Goal: Task Accomplishment & Management: Use online tool/utility

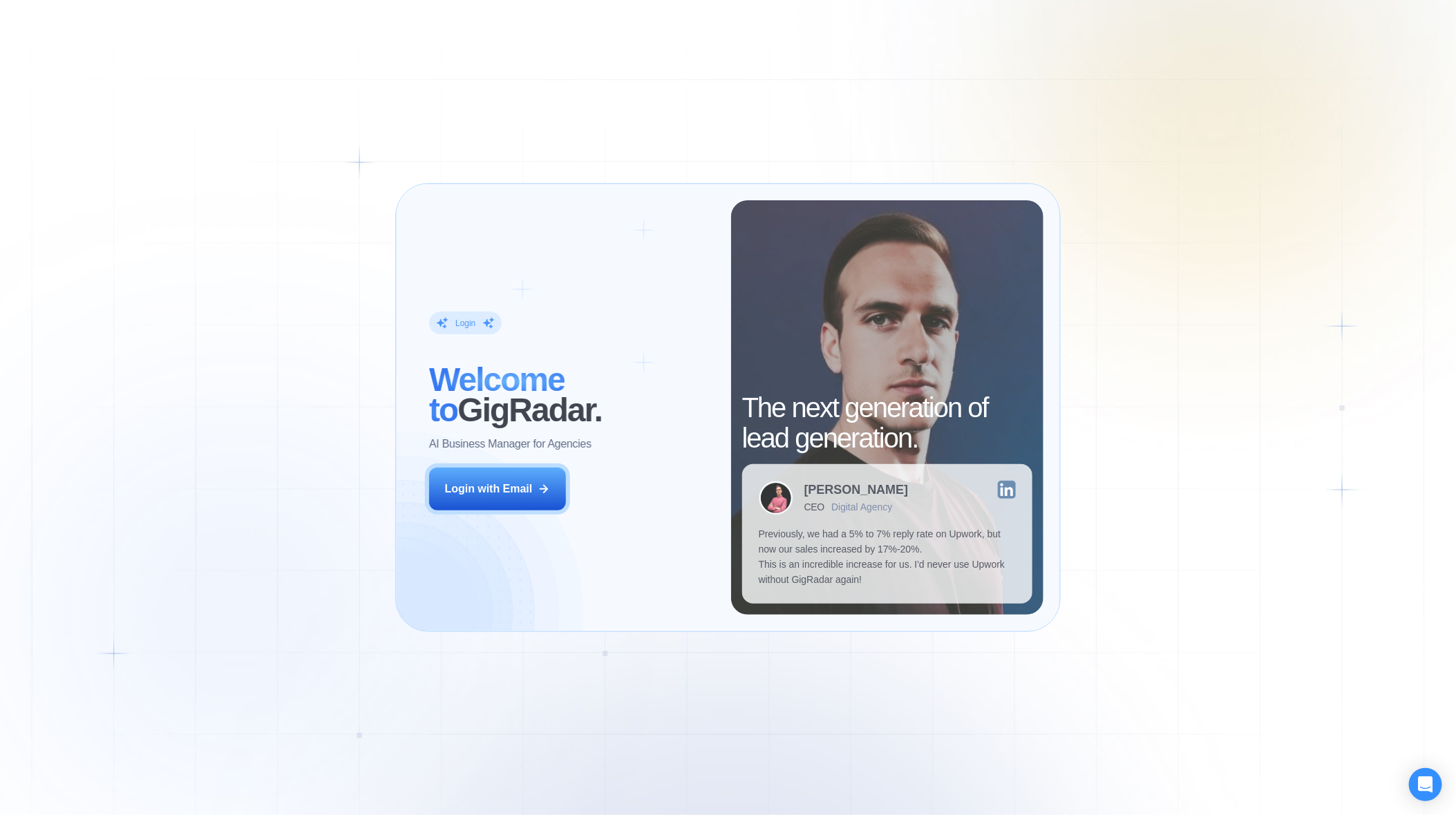
click at [568, 470] on div "Login ‍ Welcome to GigRadar. AI Business Manager for Agencies Login with Email" at bounding box center [572, 408] width 319 height 414
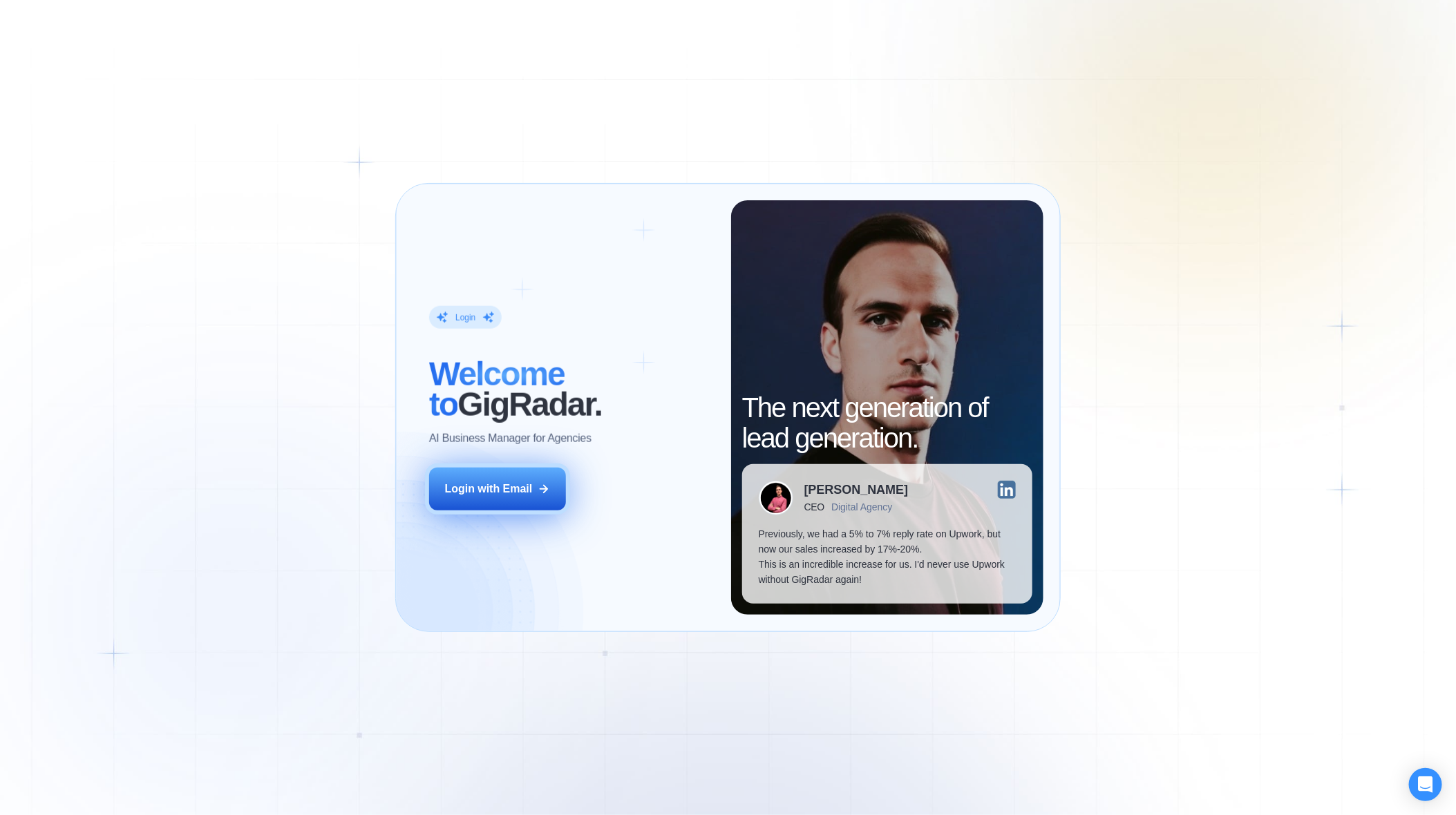
click at [550, 483] on icon at bounding box center [543, 488] width 12 height 12
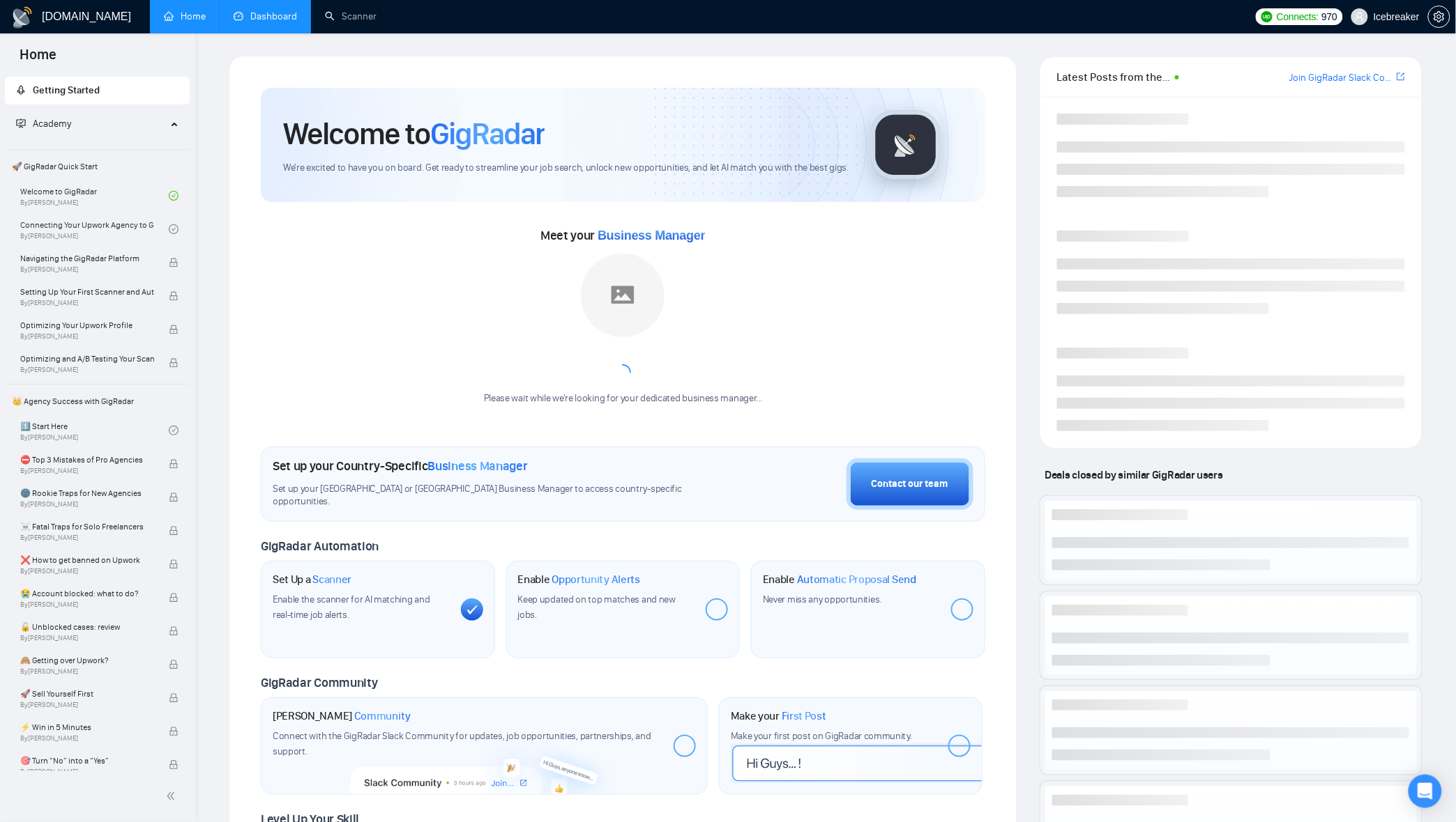
click at [246, 23] on link "Dashboard" at bounding box center [265, 16] width 63 height 12
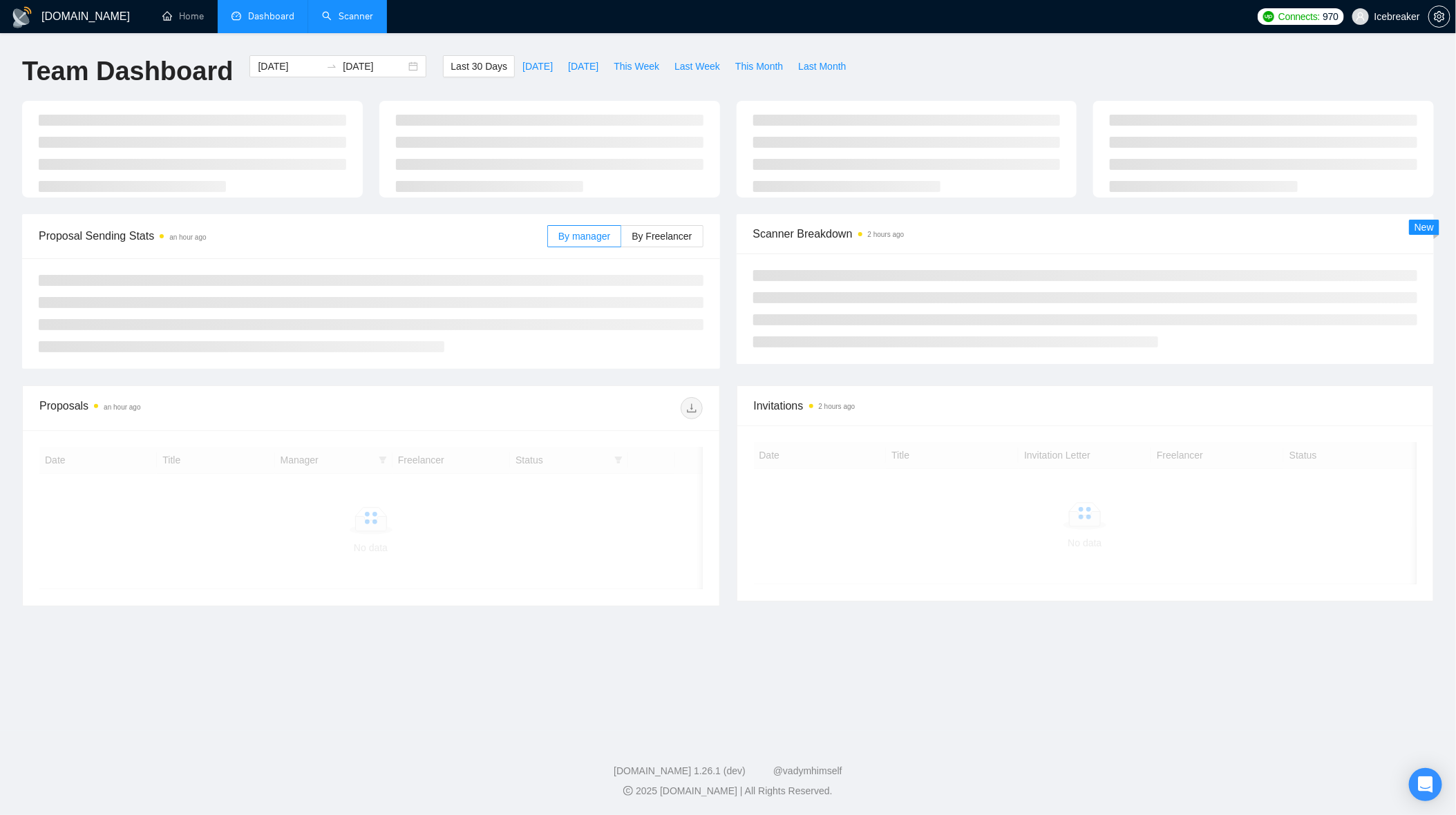
click at [334, 22] on link "Scanner" at bounding box center [348, 16] width 51 height 12
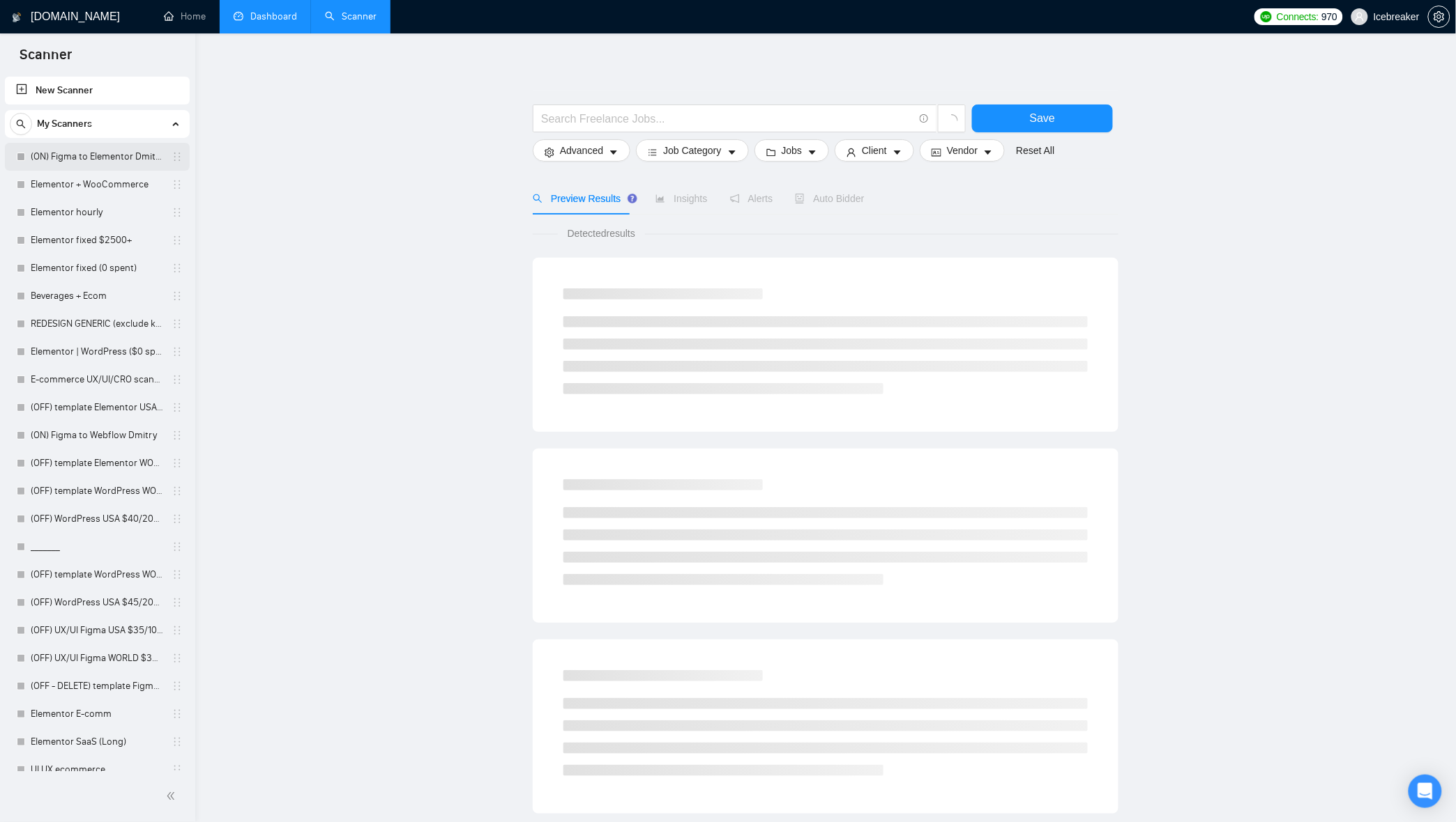
click at [88, 164] on link "(ON) Figma to Elementor Dmitry" at bounding box center [96, 156] width 132 height 28
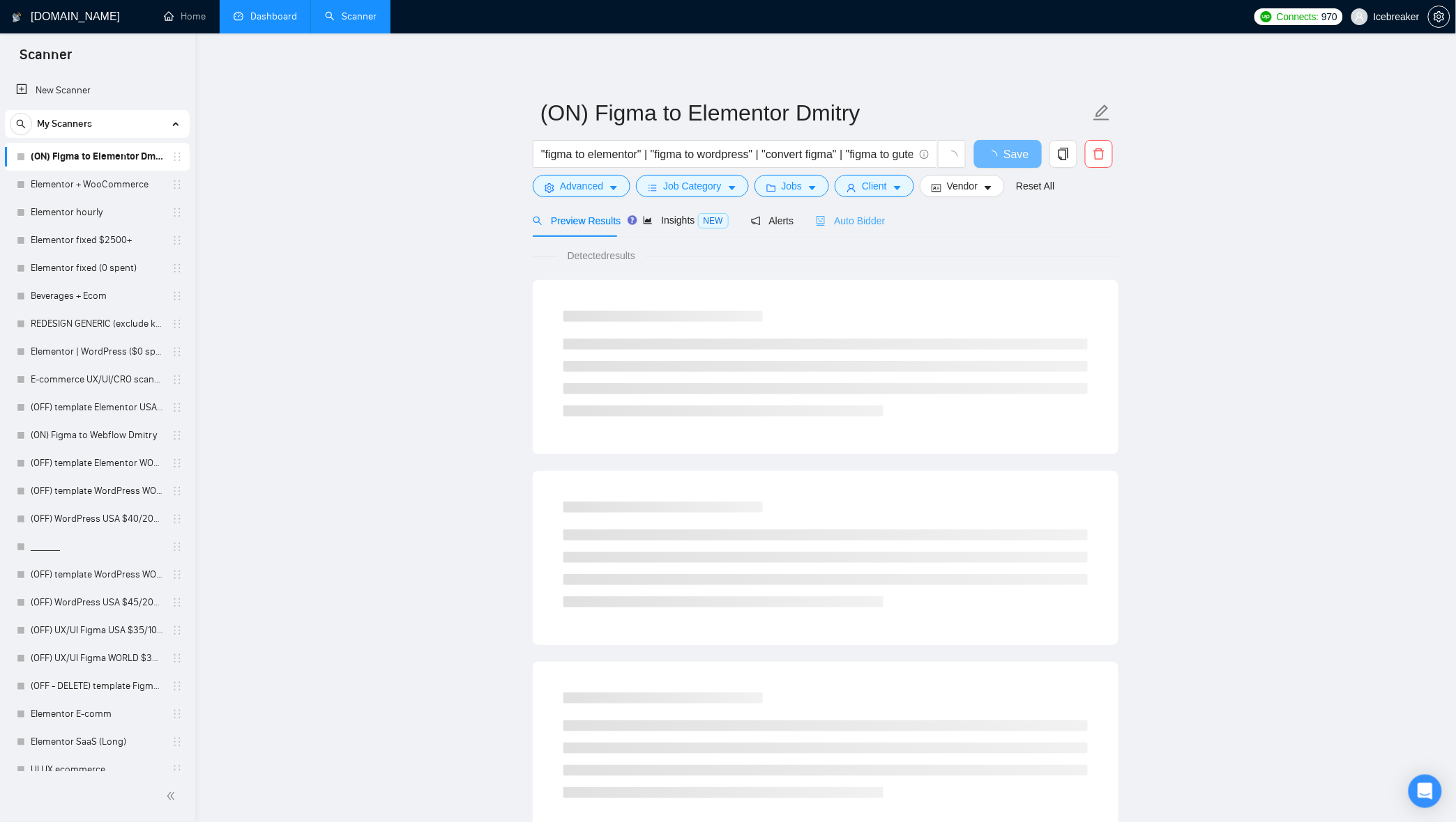
click at [868, 230] on div "Auto Bidder" at bounding box center [850, 220] width 69 height 32
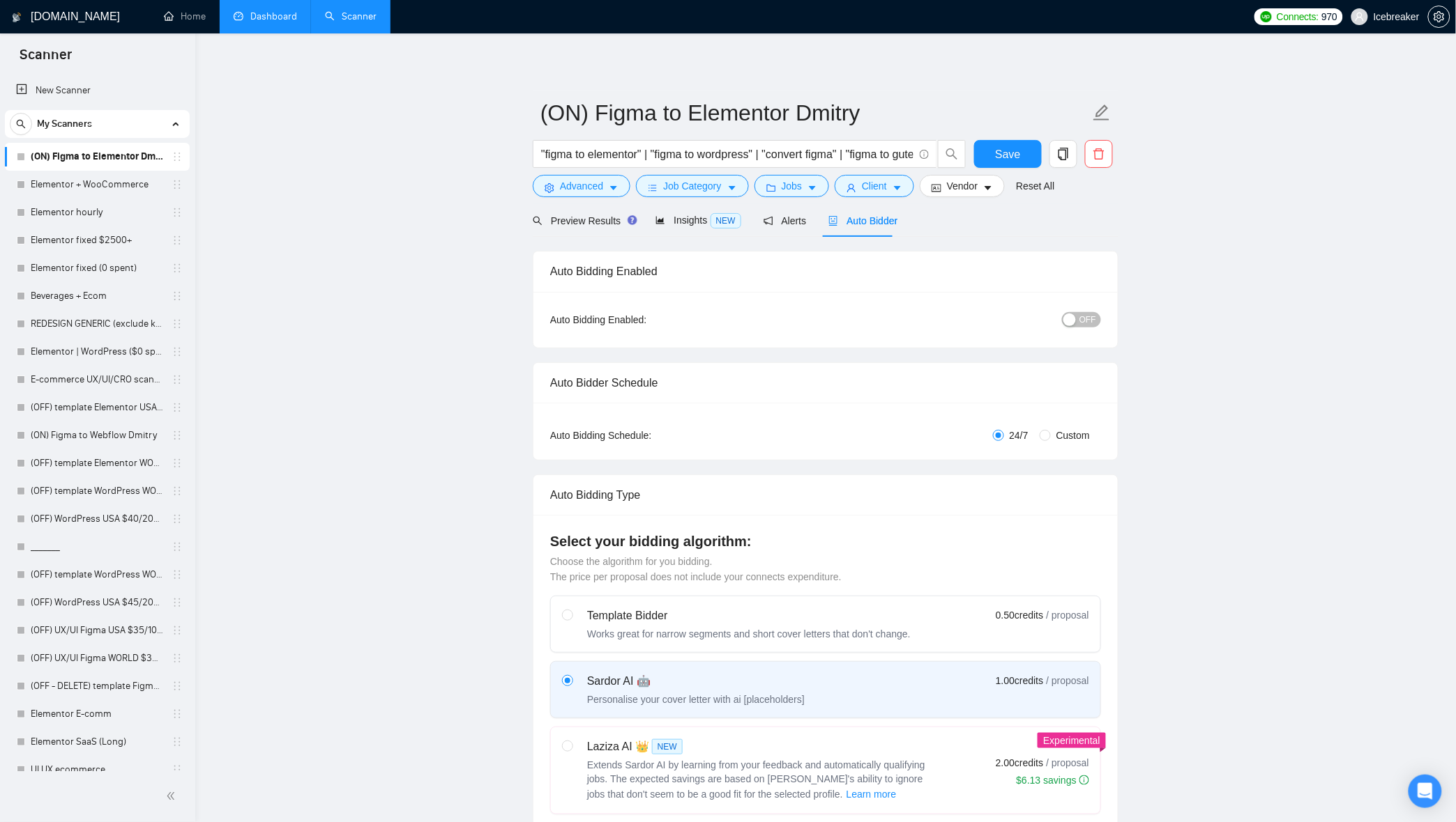
click at [283, 11] on link "Dashboard" at bounding box center [265, 16] width 63 height 12
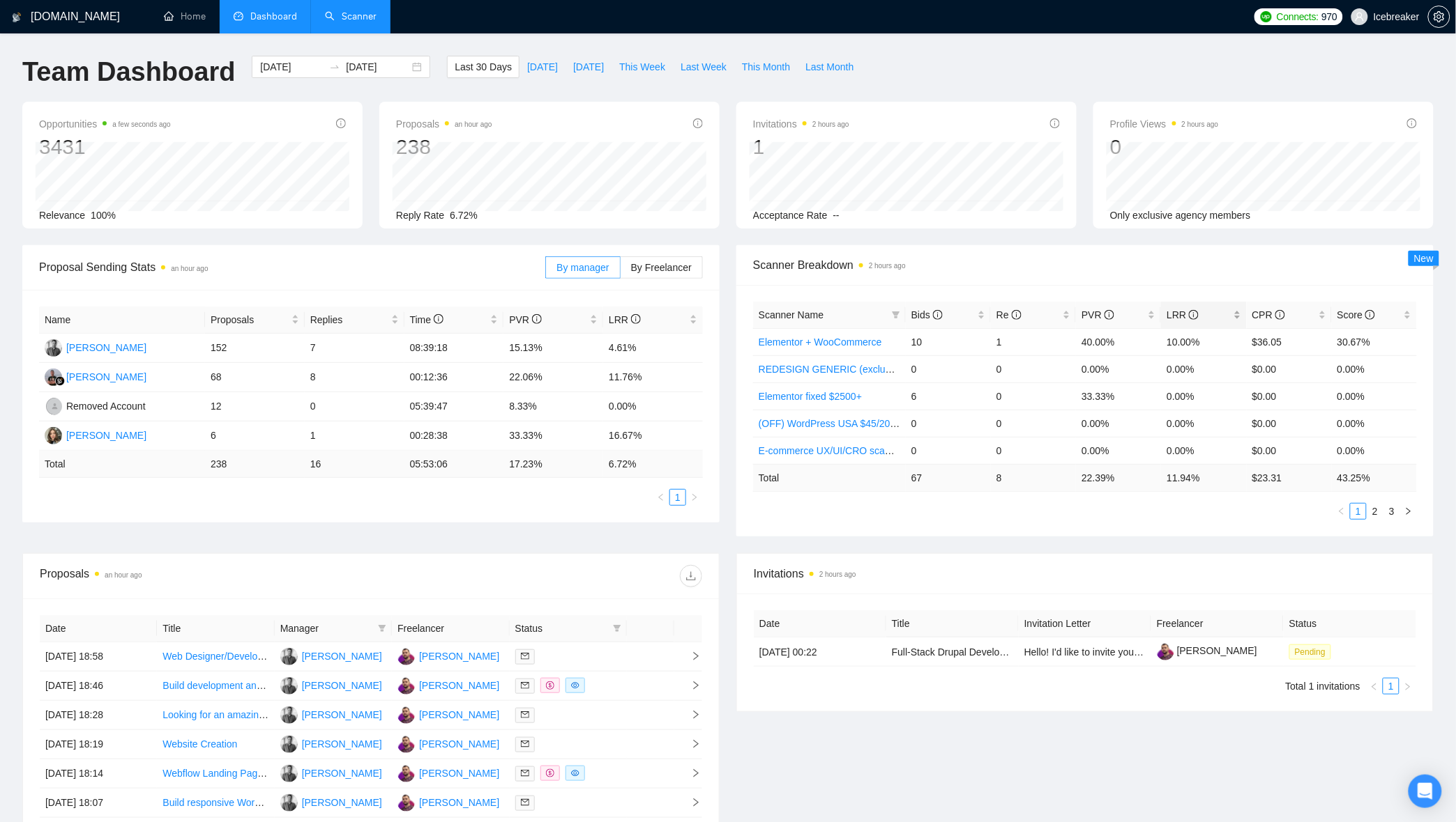
click at [1167, 309] on div "LRR" at bounding box center [1203, 314] width 74 height 15
drag, startPoint x: 830, startPoint y: 342, endPoint x: 852, endPoint y: 349, distance: 23.1
click at [852, 349] on td "Elementor hourly" at bounding box center [829, 342] width 152 height 28
drag, startPoint x: 841, startPoint y: 366, endPoint x: 859, endPoint y: 375, distance: 20.1
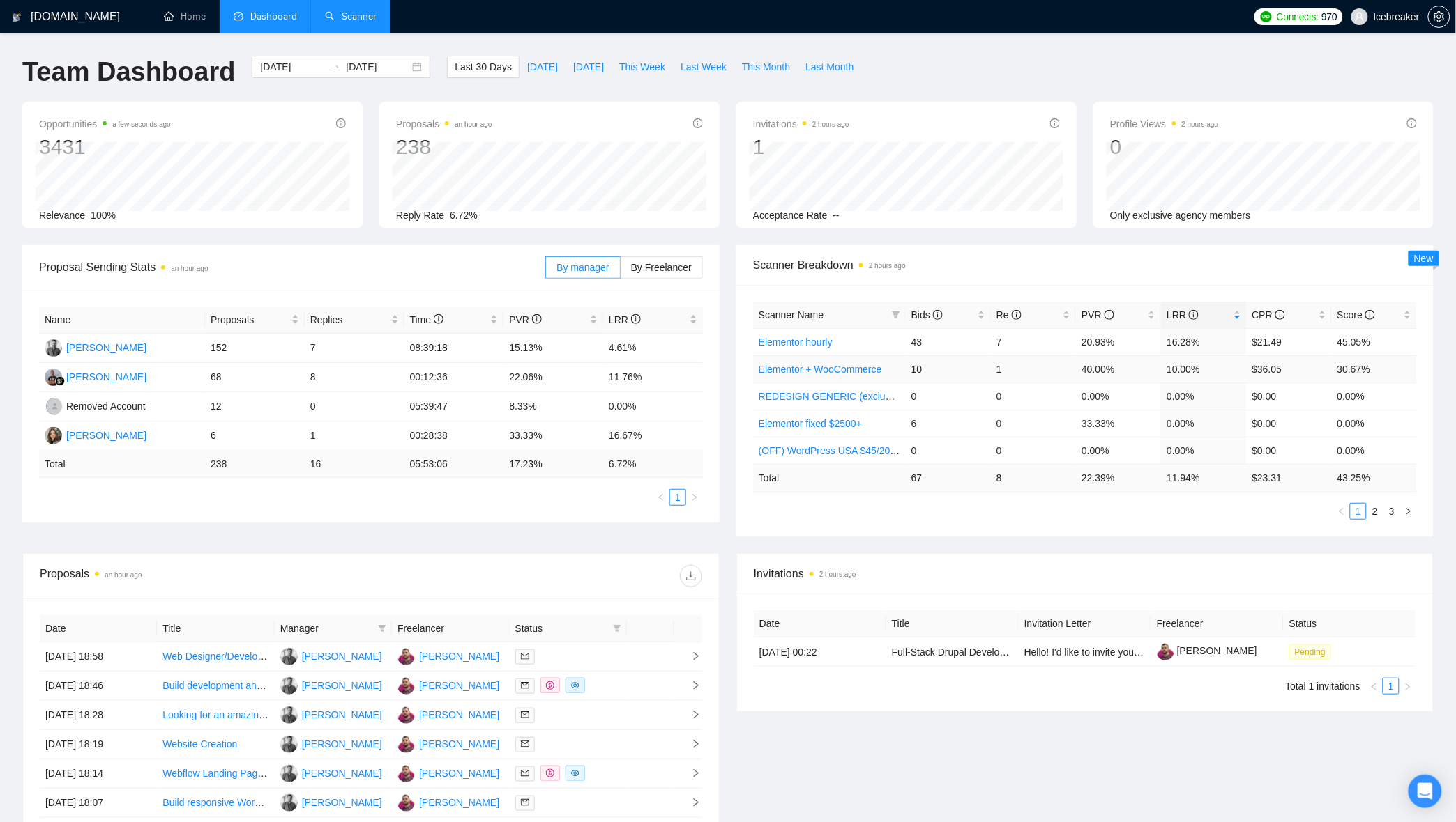
click at [859, 375] on link "Elementor + WooCommerce" at bounding box center [820, 369] width 123 height 11
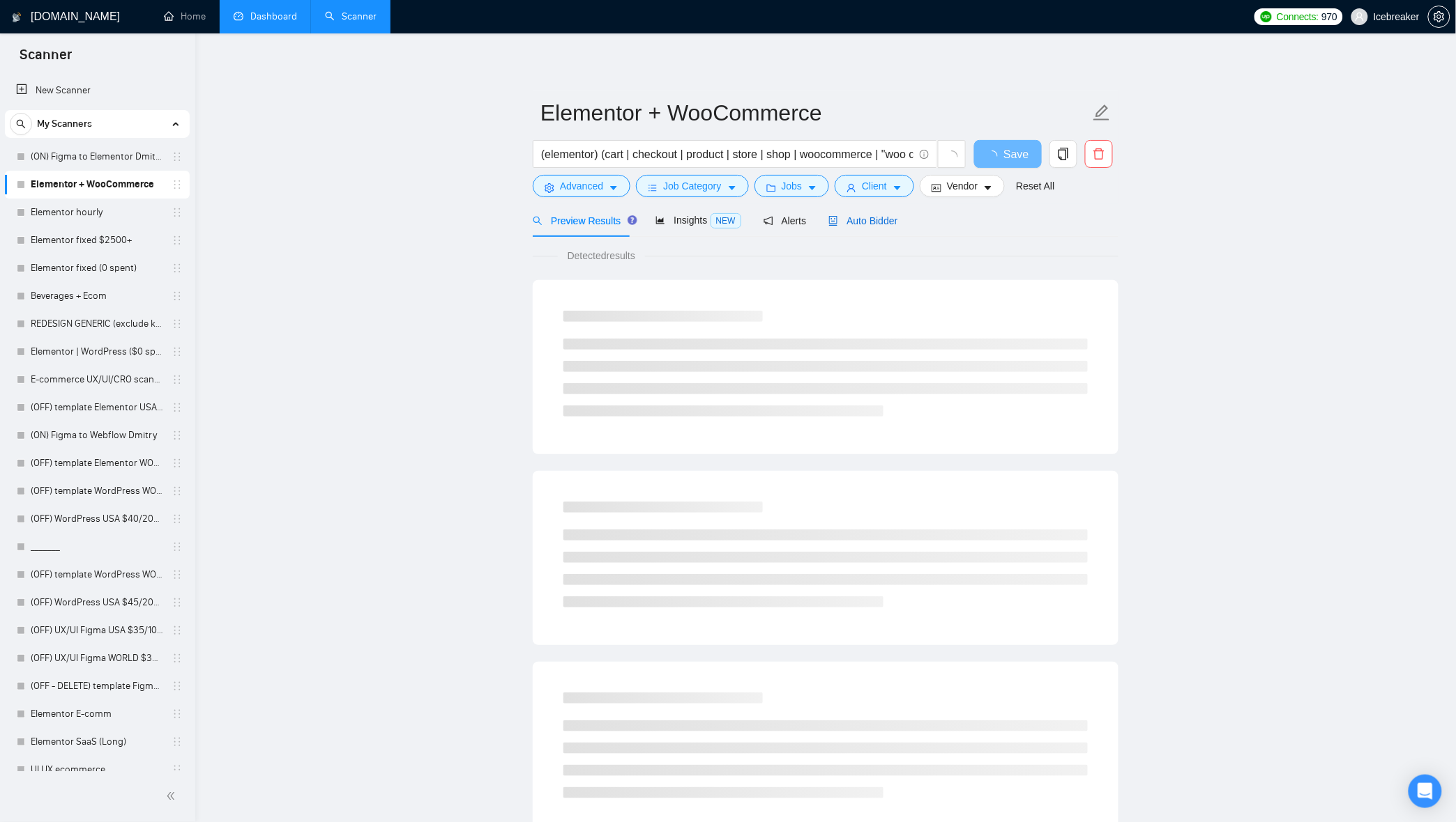
click at [834, 216] on span "Auto Bidder" at bounding box center [862, 221] width 69 height 11
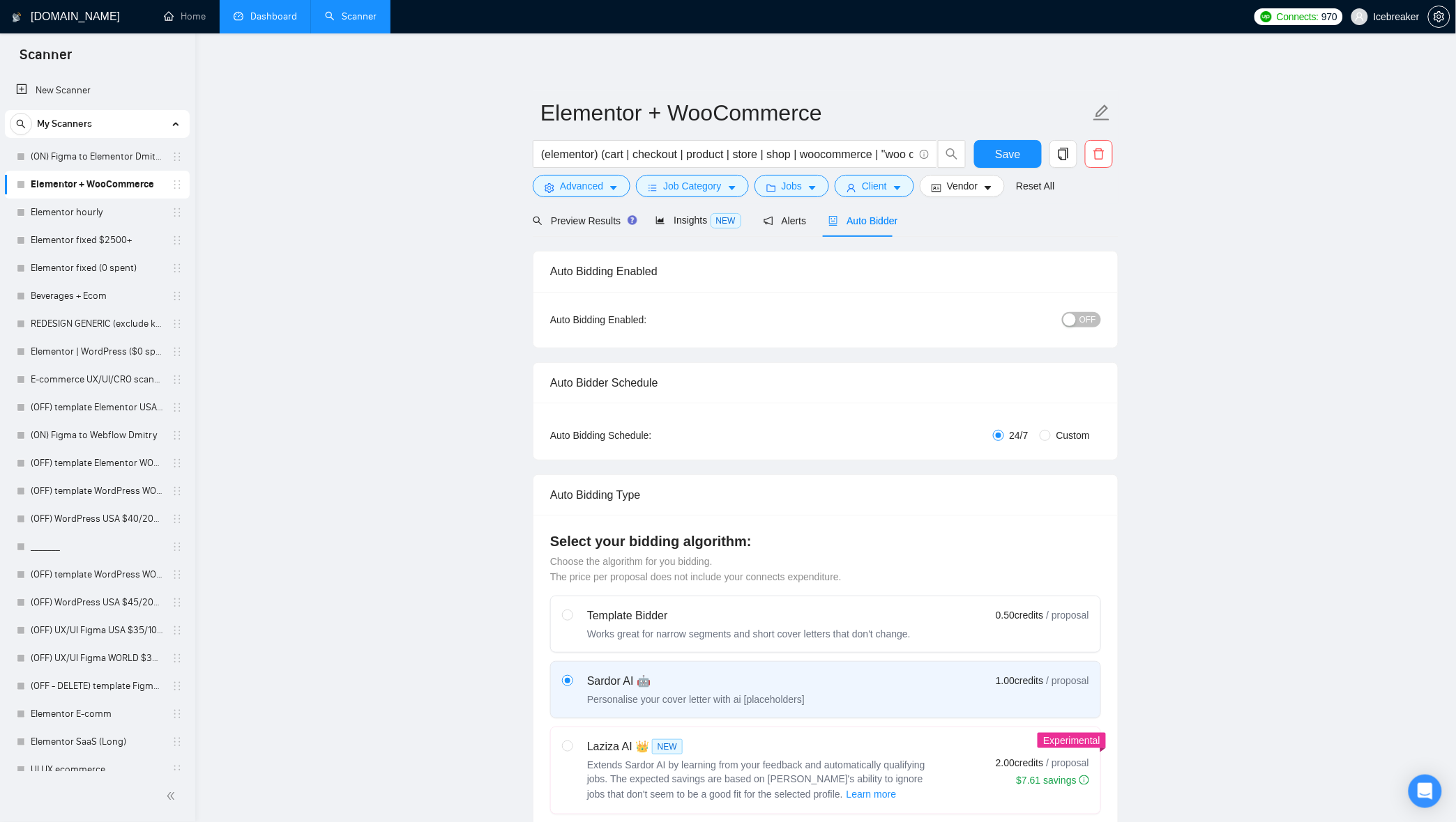
click at [1067, 325] on div "button" at bounding box center [1069, 319] width 12 height 12
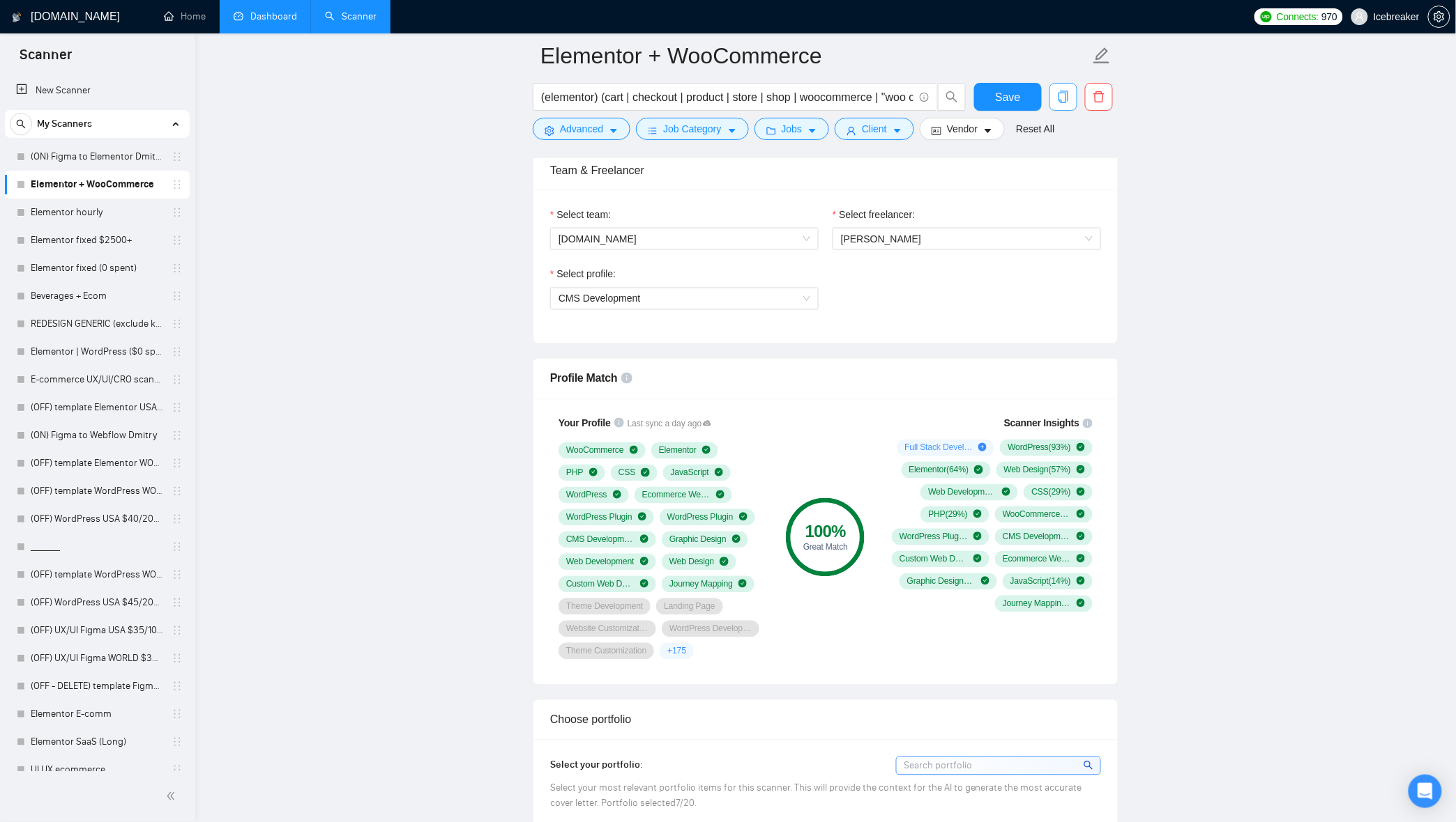
scroll to position [871, 0]
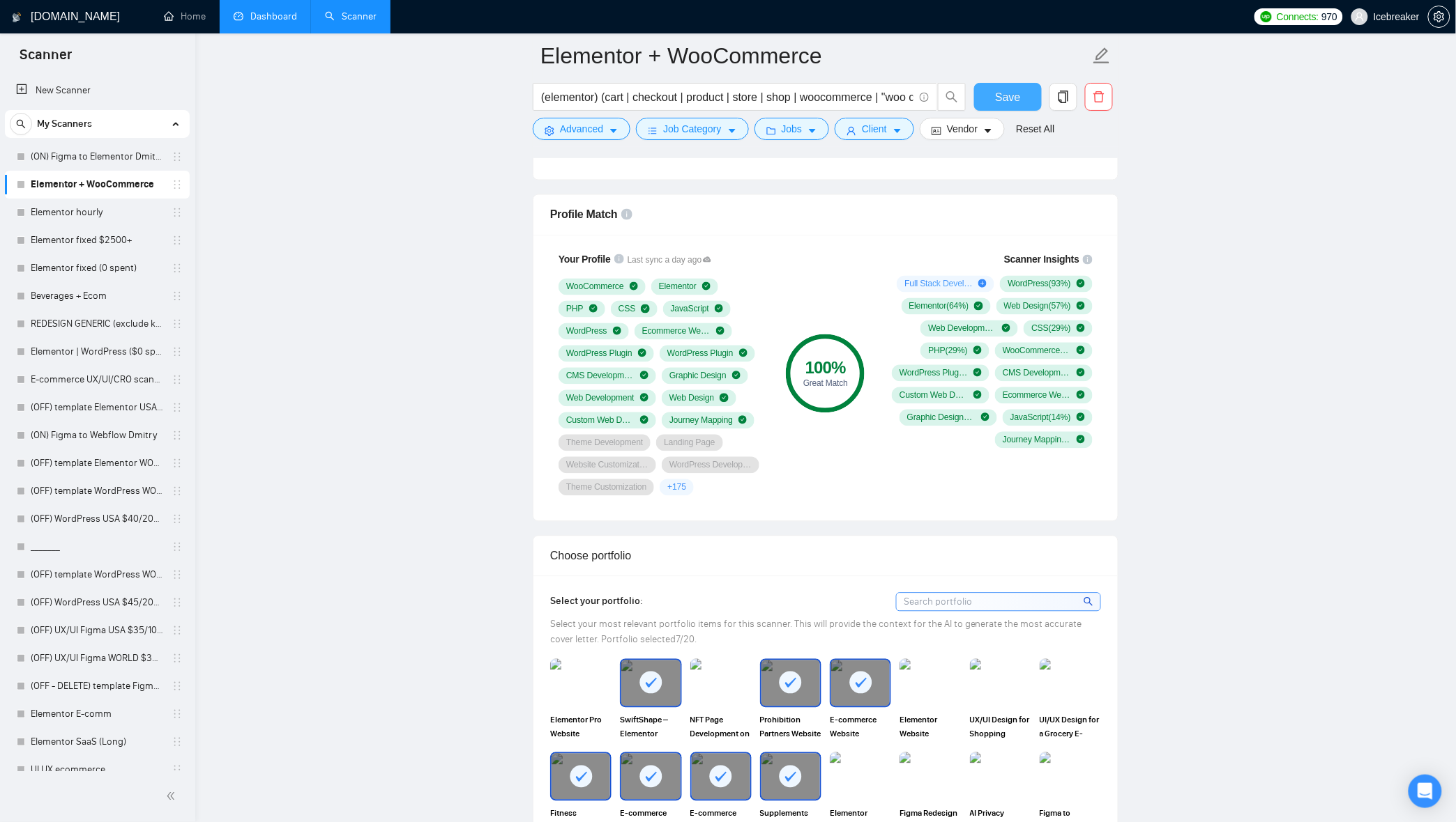
click at [1019, 97] on button "Save" at bounding box center [1007, 96] width 67 height 28
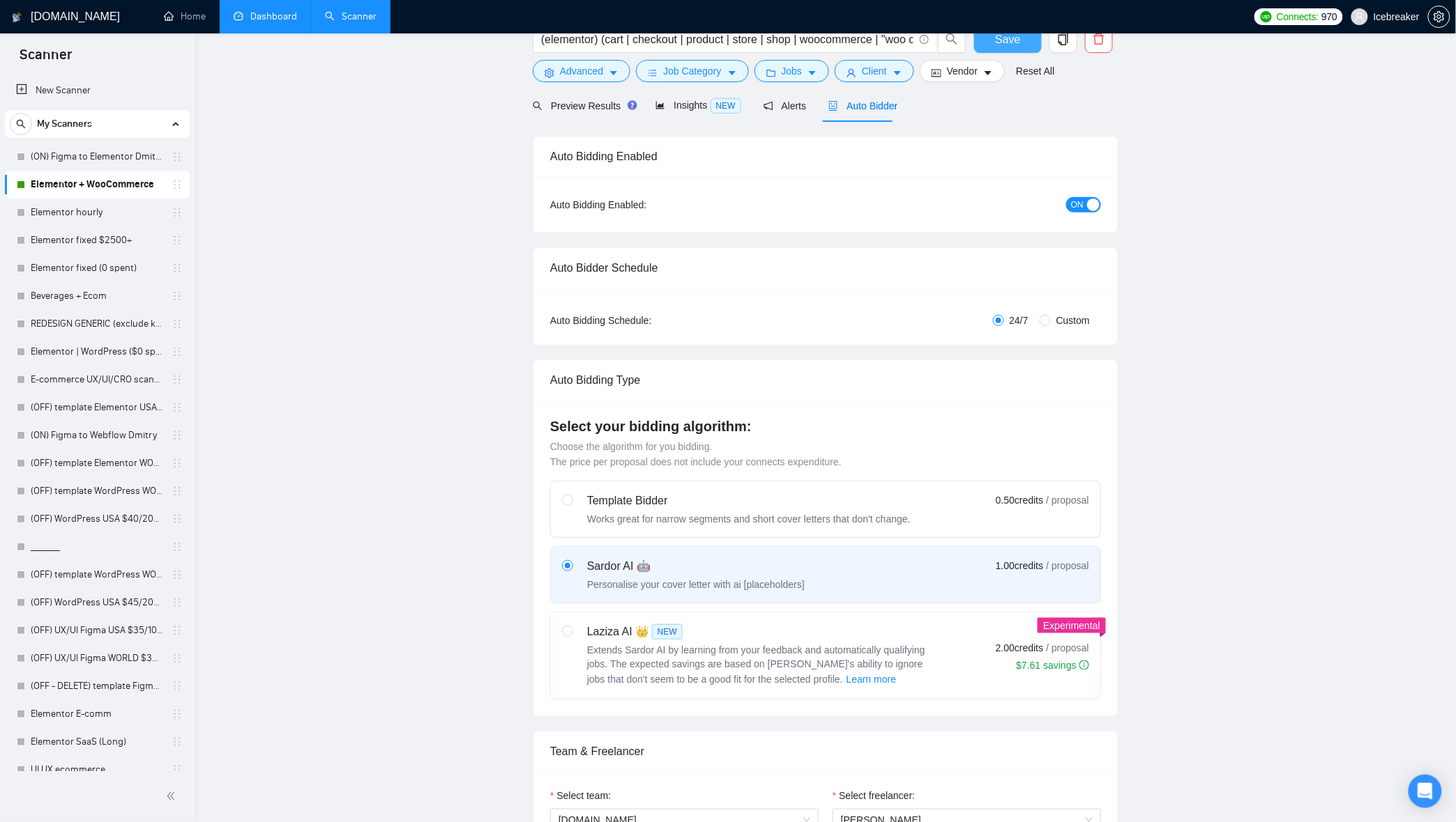
scroll to position [0, 0]
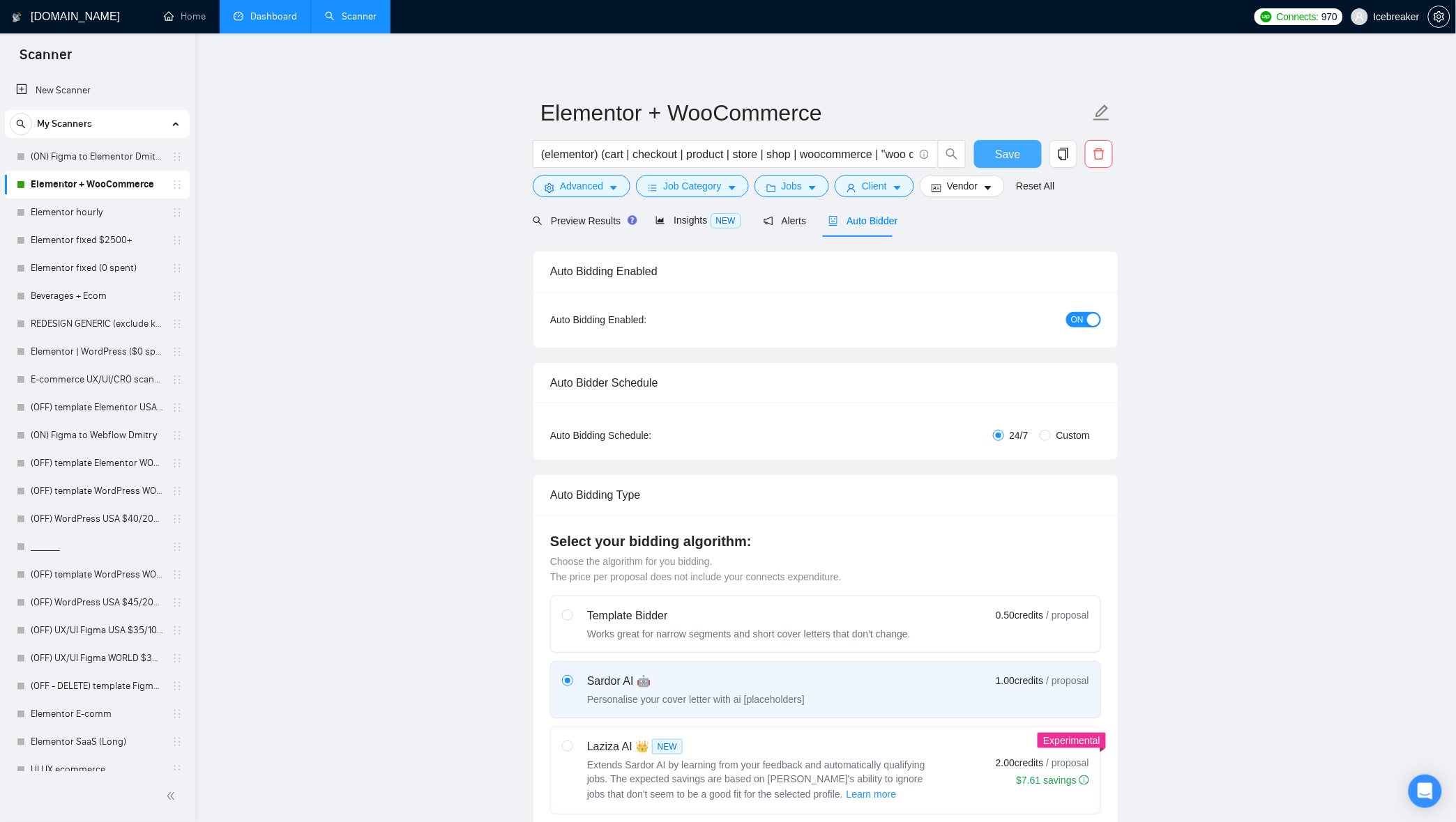
click at [1018, 154] on span "Save" at bounding box center [1007, 155] width 25 height 18
click at [272, 23] on link "Dashboard" at bounding box center [265, 16] width 63 height 12
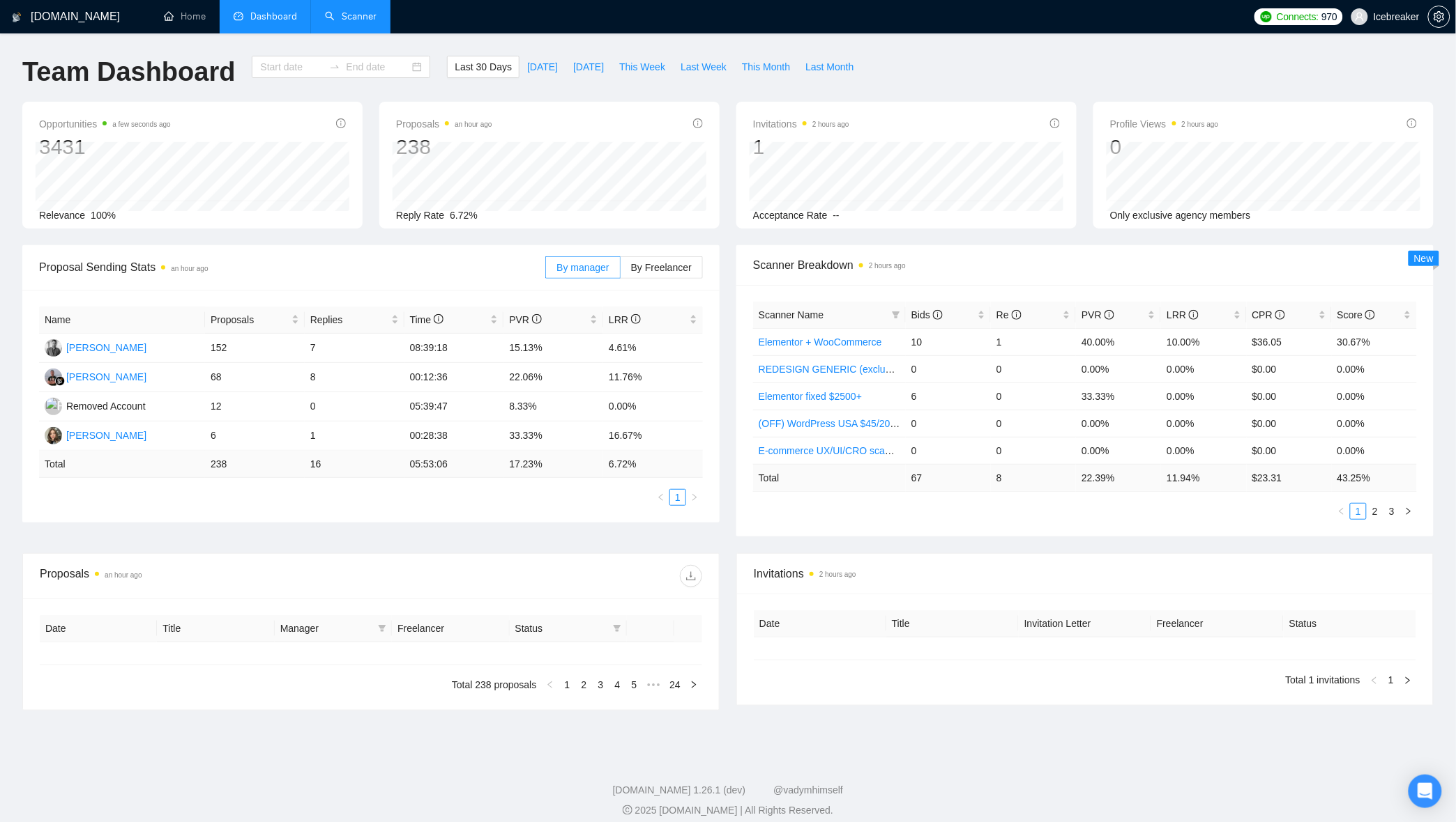
type input "2025-08-17"
type input "2025-09-16"
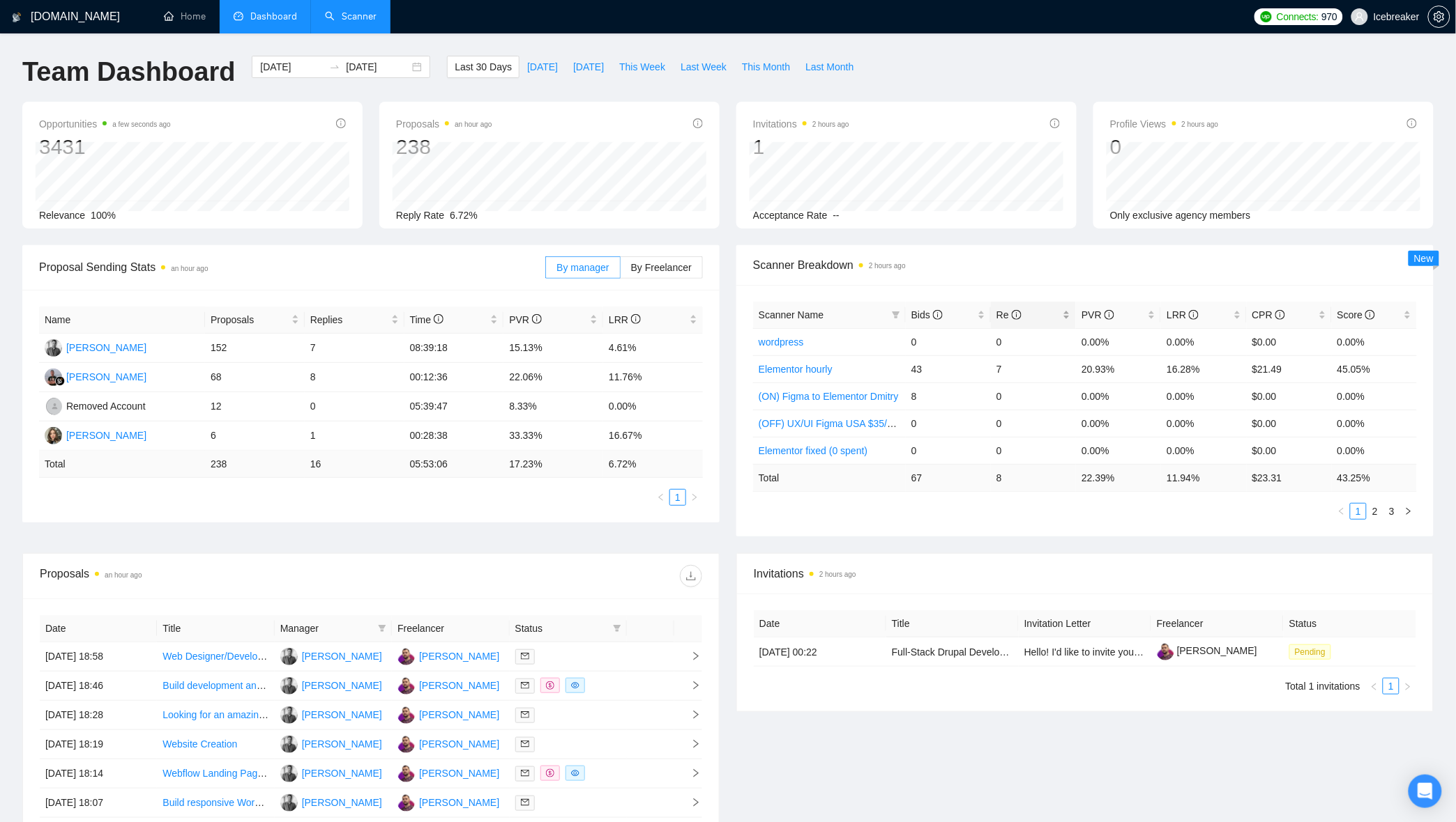
click at [997, 307] on div "Re" at bounding box center [1033, 314] width 74 height 15
click at [1374, 516] on link "2" at bounding box center [1374, 511] width 15 height 15
click at [1399, 512] on link "3" at bounding box center [1391, 511] width 15 height 15
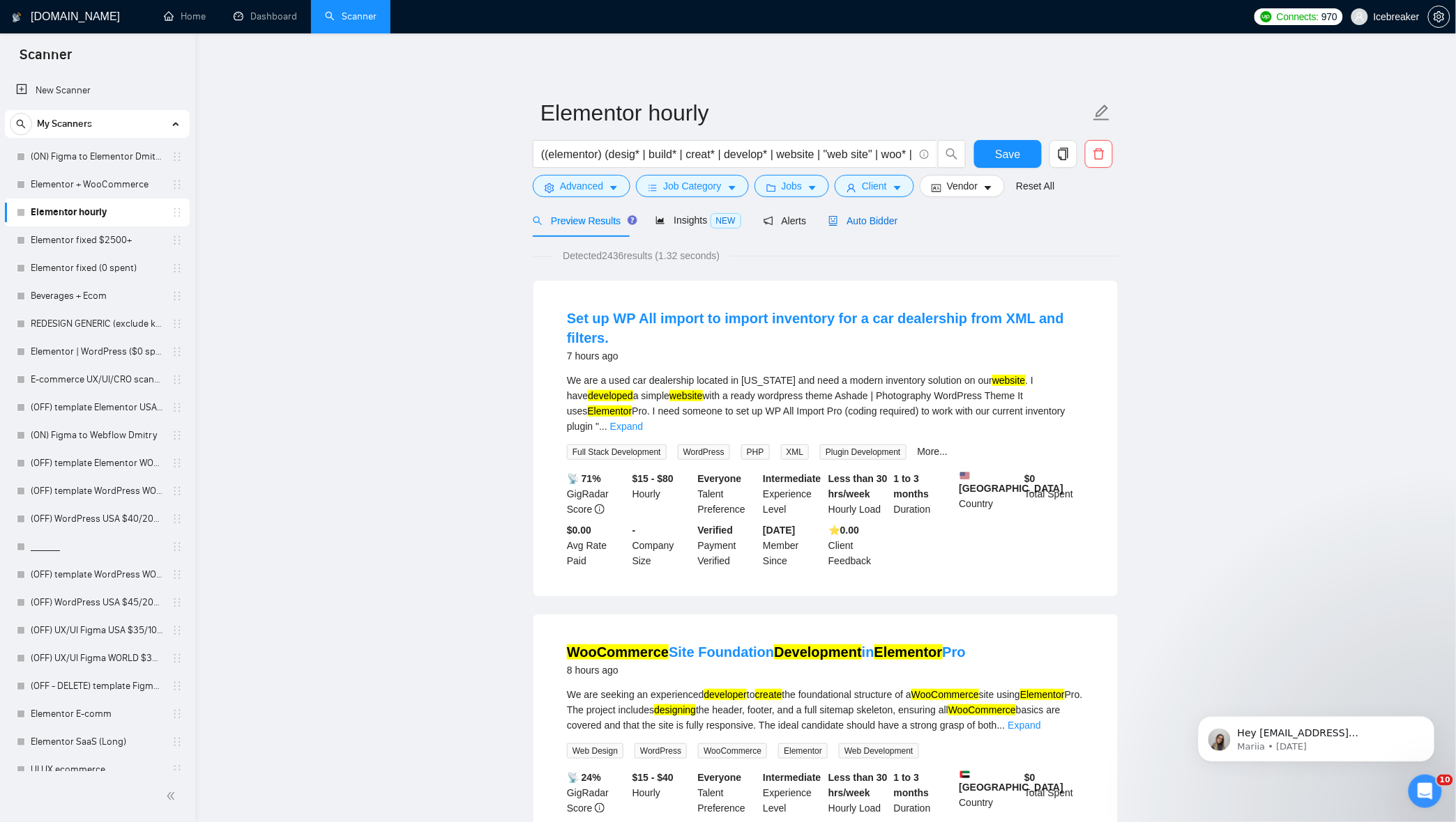
click at [846, 218] on span "Auto Bidder" at bounding box center [862, 221] width 69 height 11
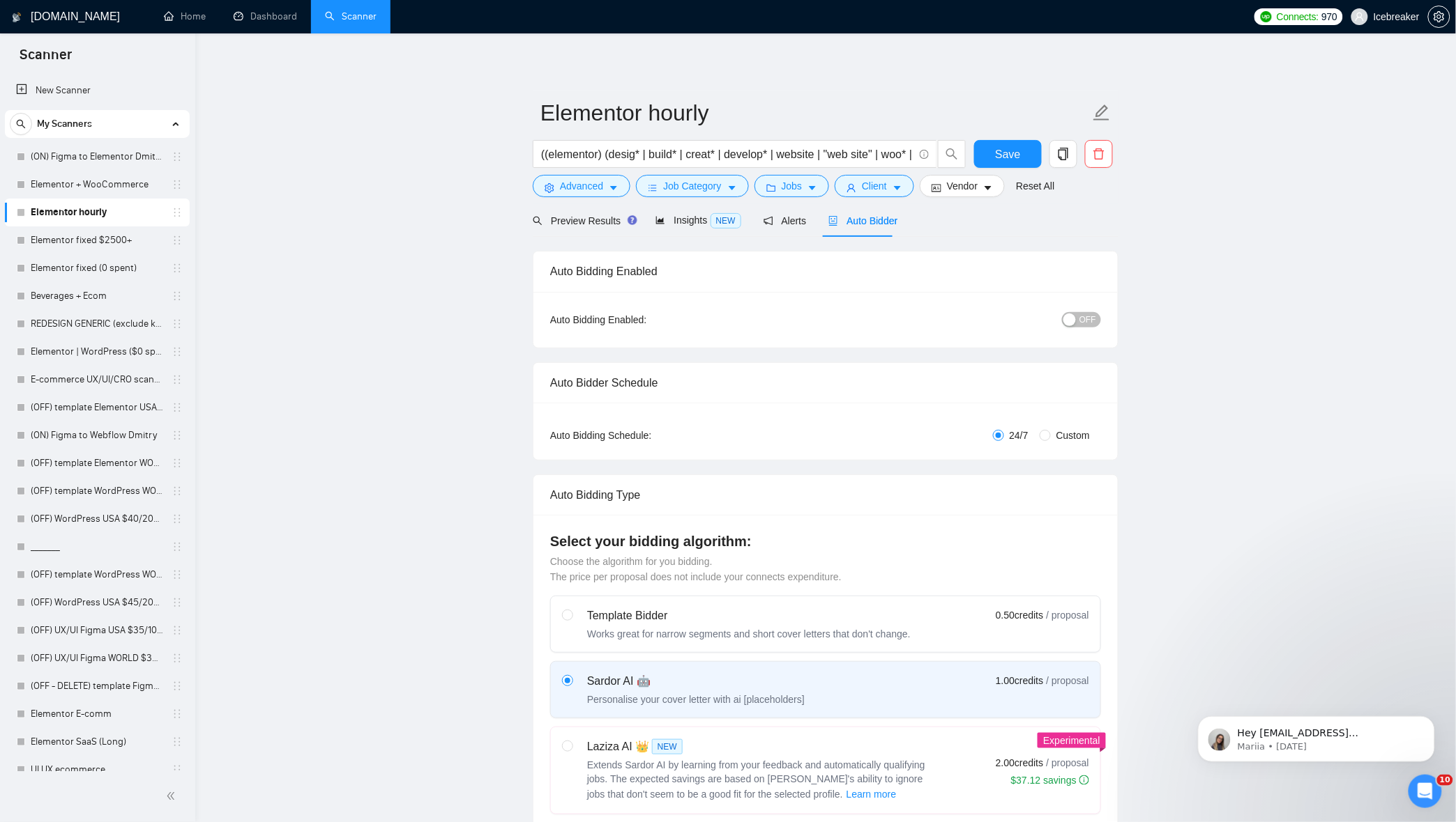
click at [1087, 318] on span "OFF" at bounding box center [1087, 319] width 17 height 15
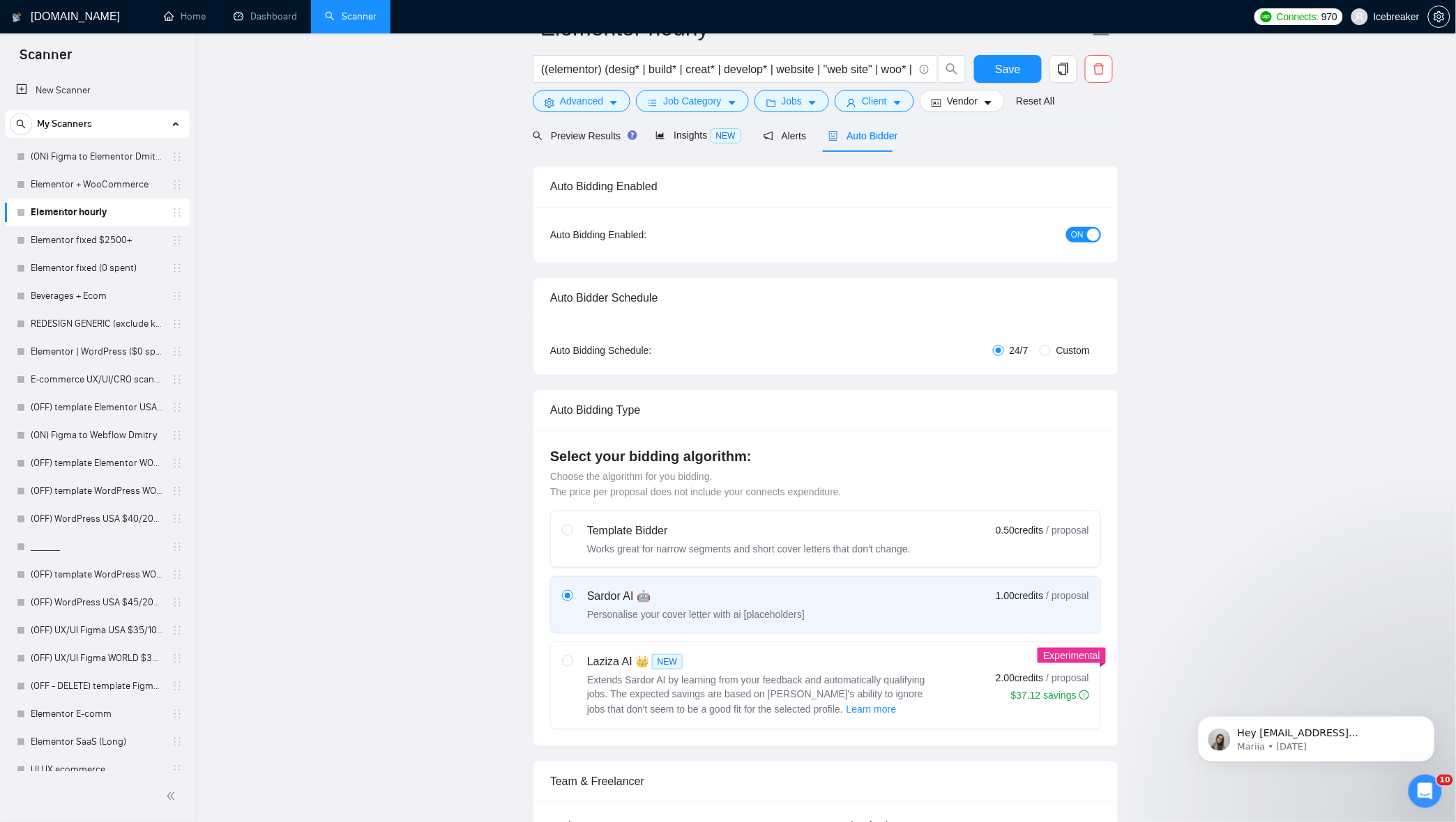
scroll to position [348, 0]
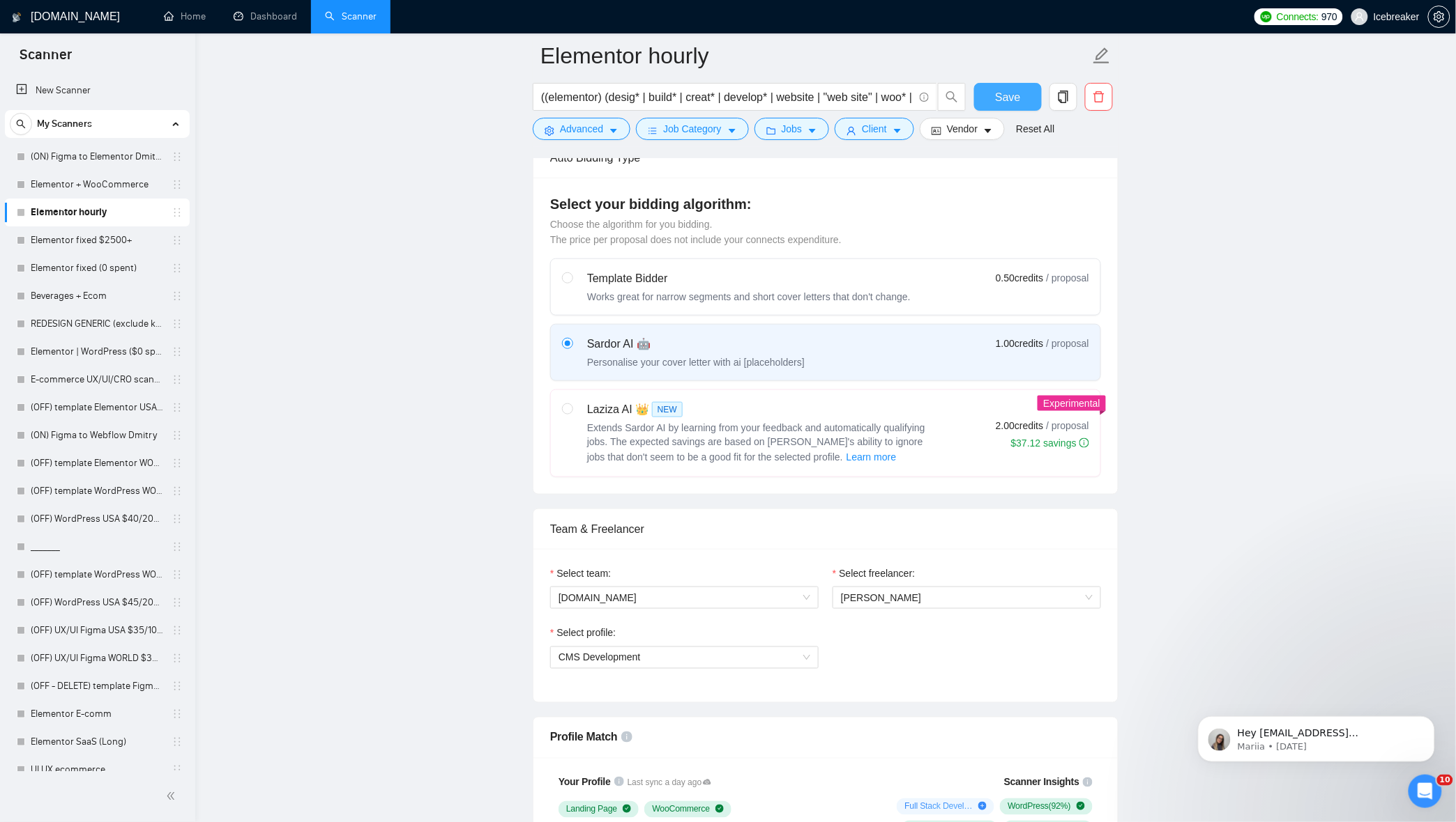
click at [1027, 96] on button "Save" at bounding box center [1007, 96] width 67 height 28
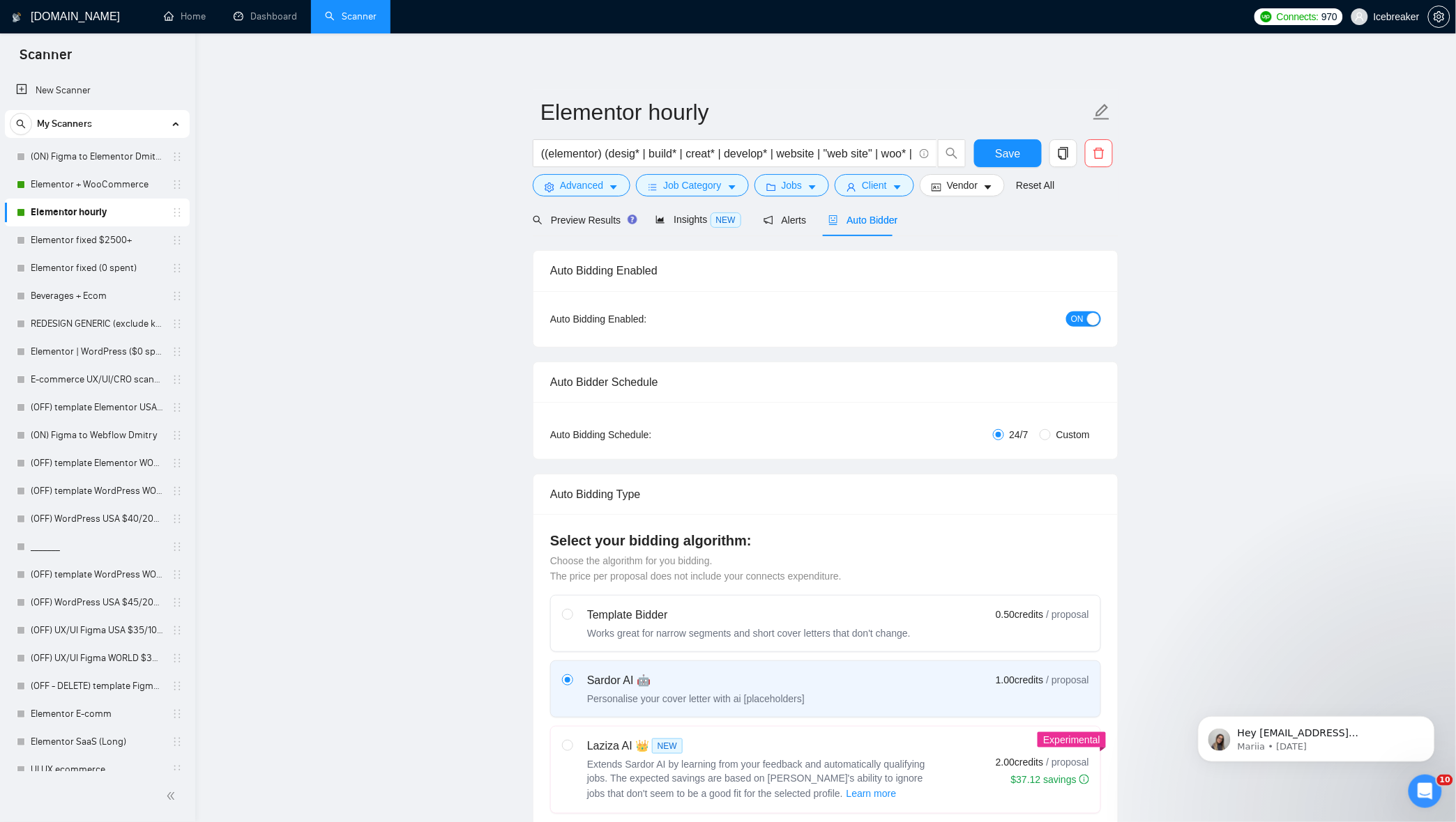
scroll to position [0, 0]
click at [774, 218] on span "Alerts" at bounding box center [784, 221] width 43 height 11
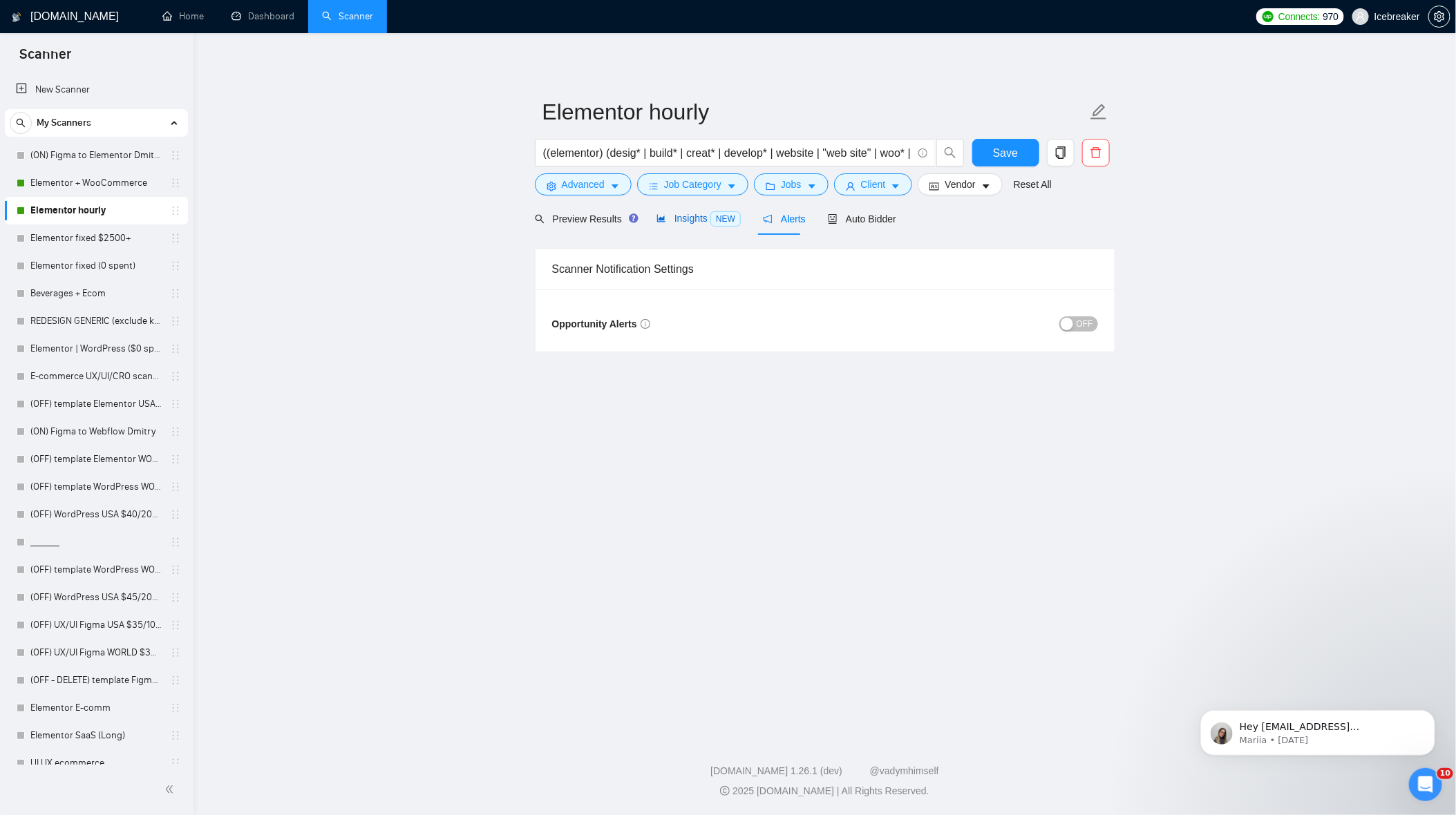
click at [681, 224] on span "Insights NEW" at bounding box center [698, 218] width 84 height 11
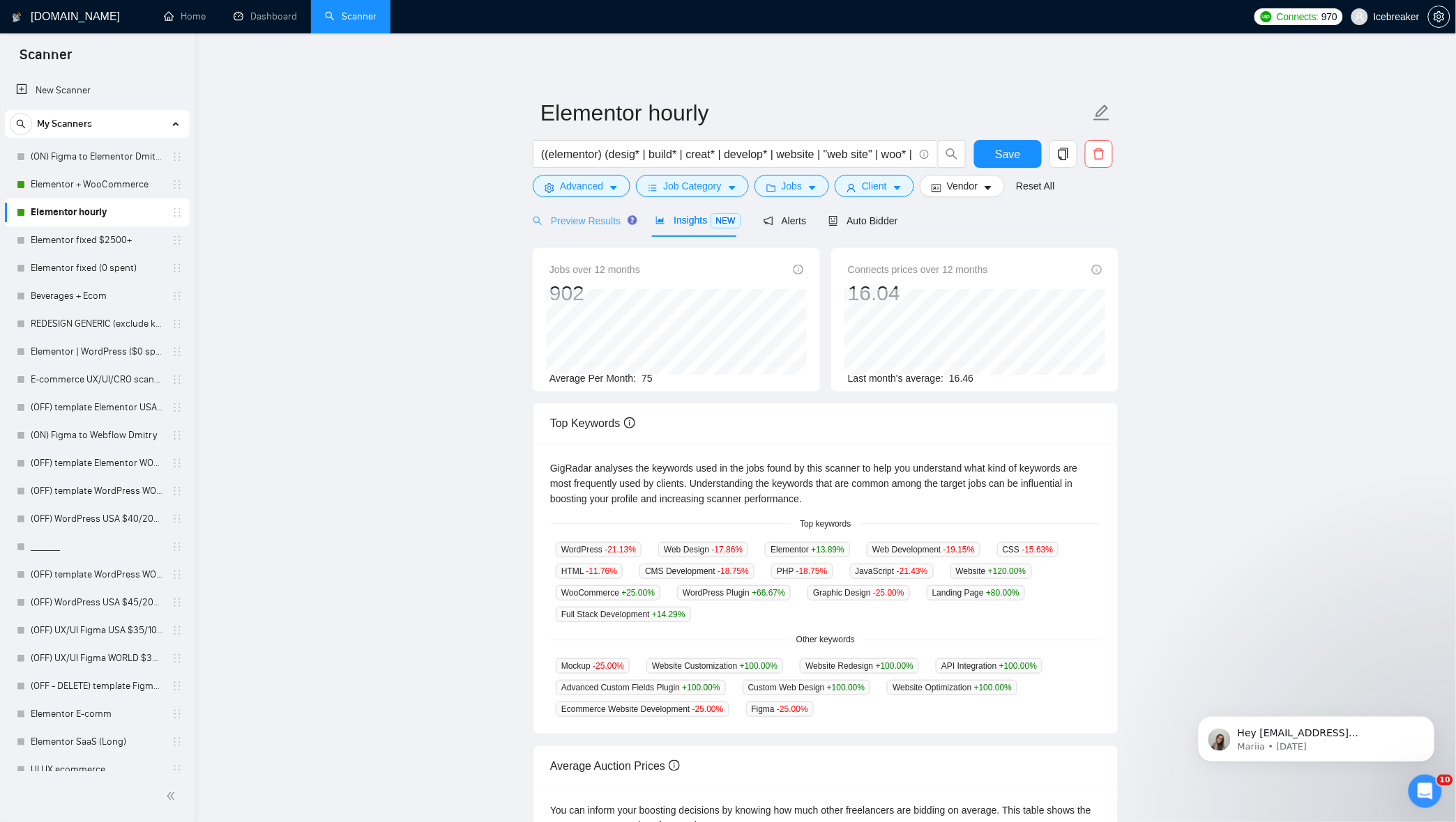
click at [562, 211] on div "Preview Results" at bounding box center [583, 220] width 100 height 32
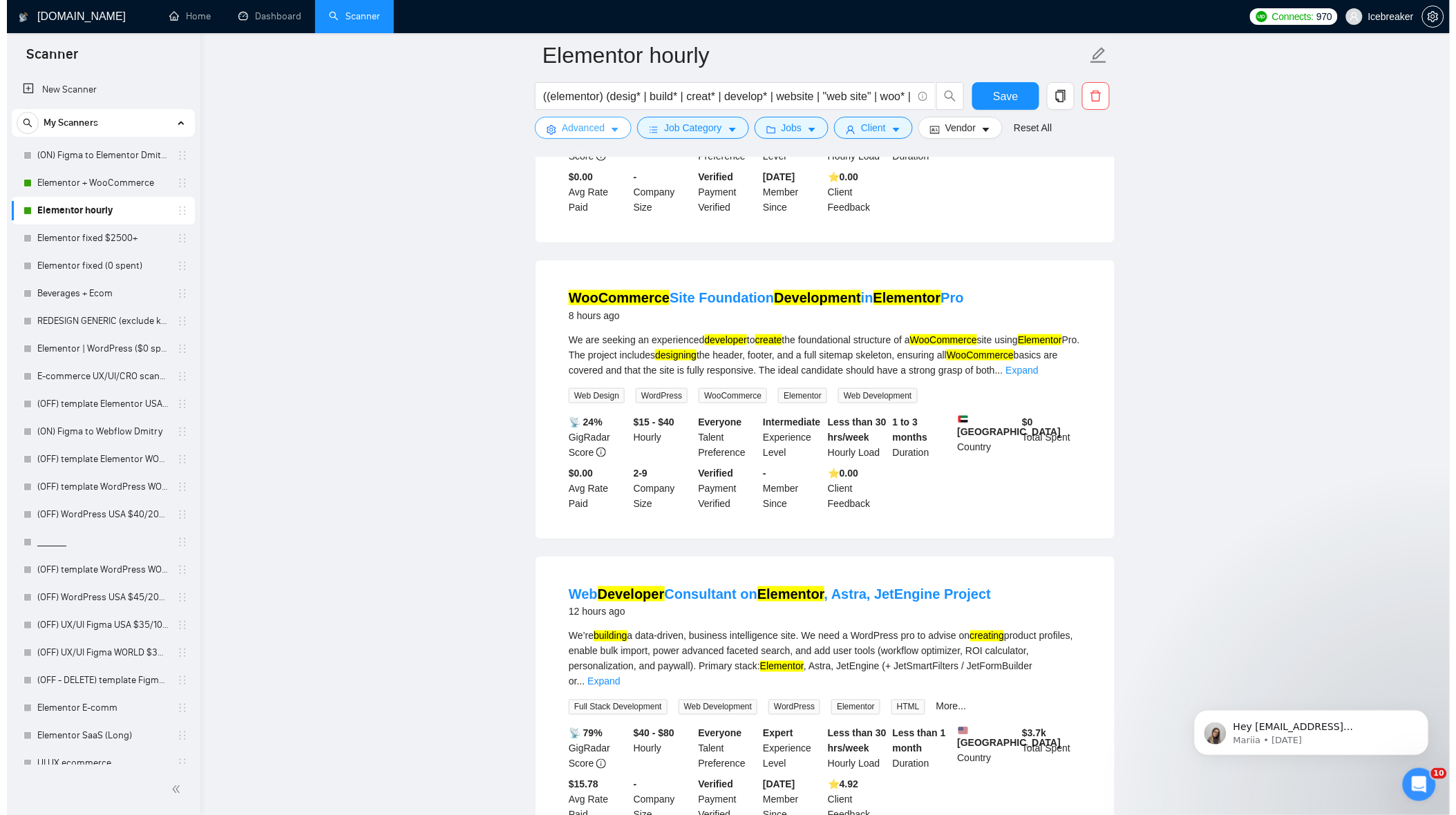
scroll to position [345, 0]
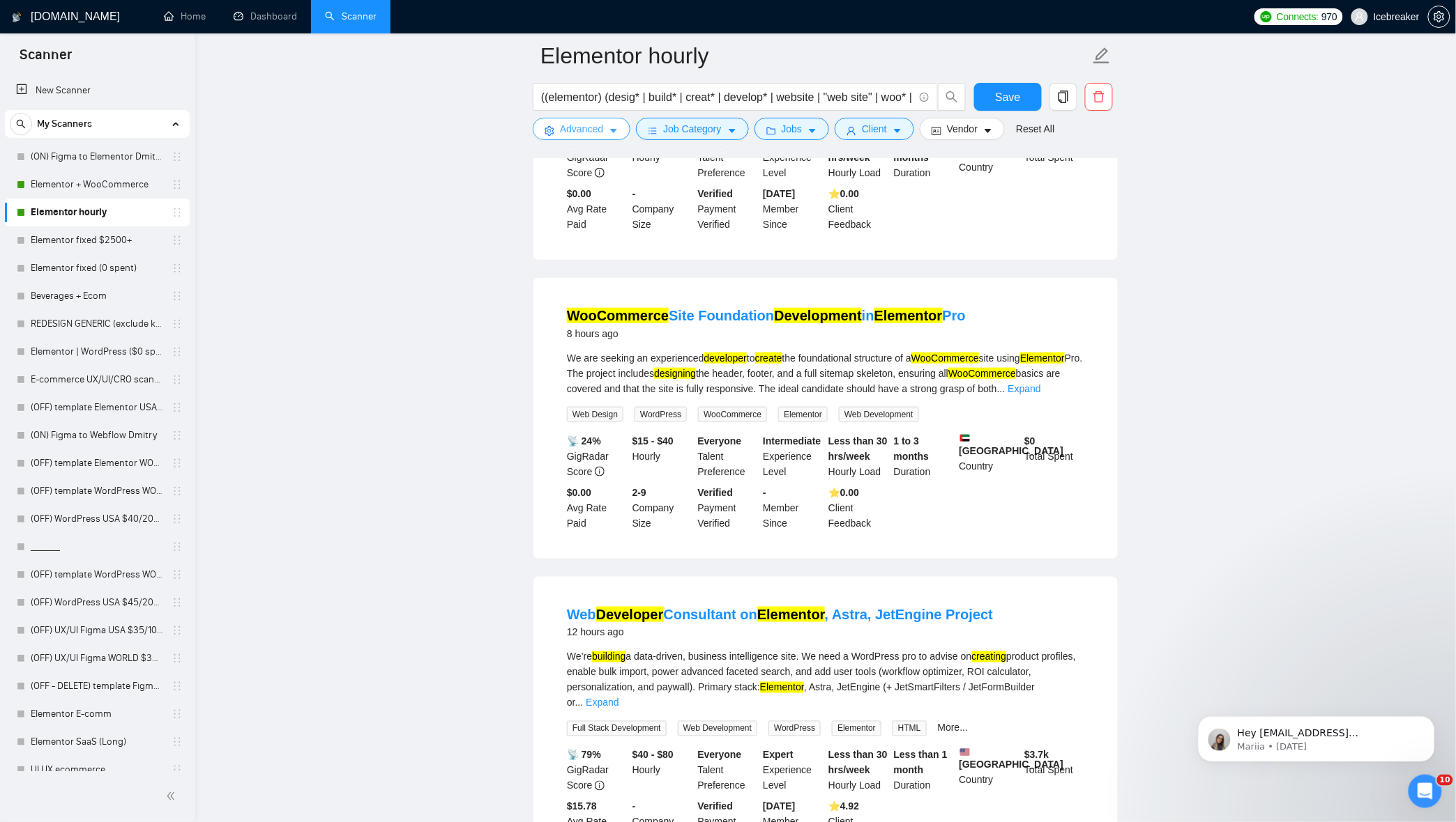
click at [595, 126] on span "Advanced" at bounding box center [581, 129] width 43 height 15
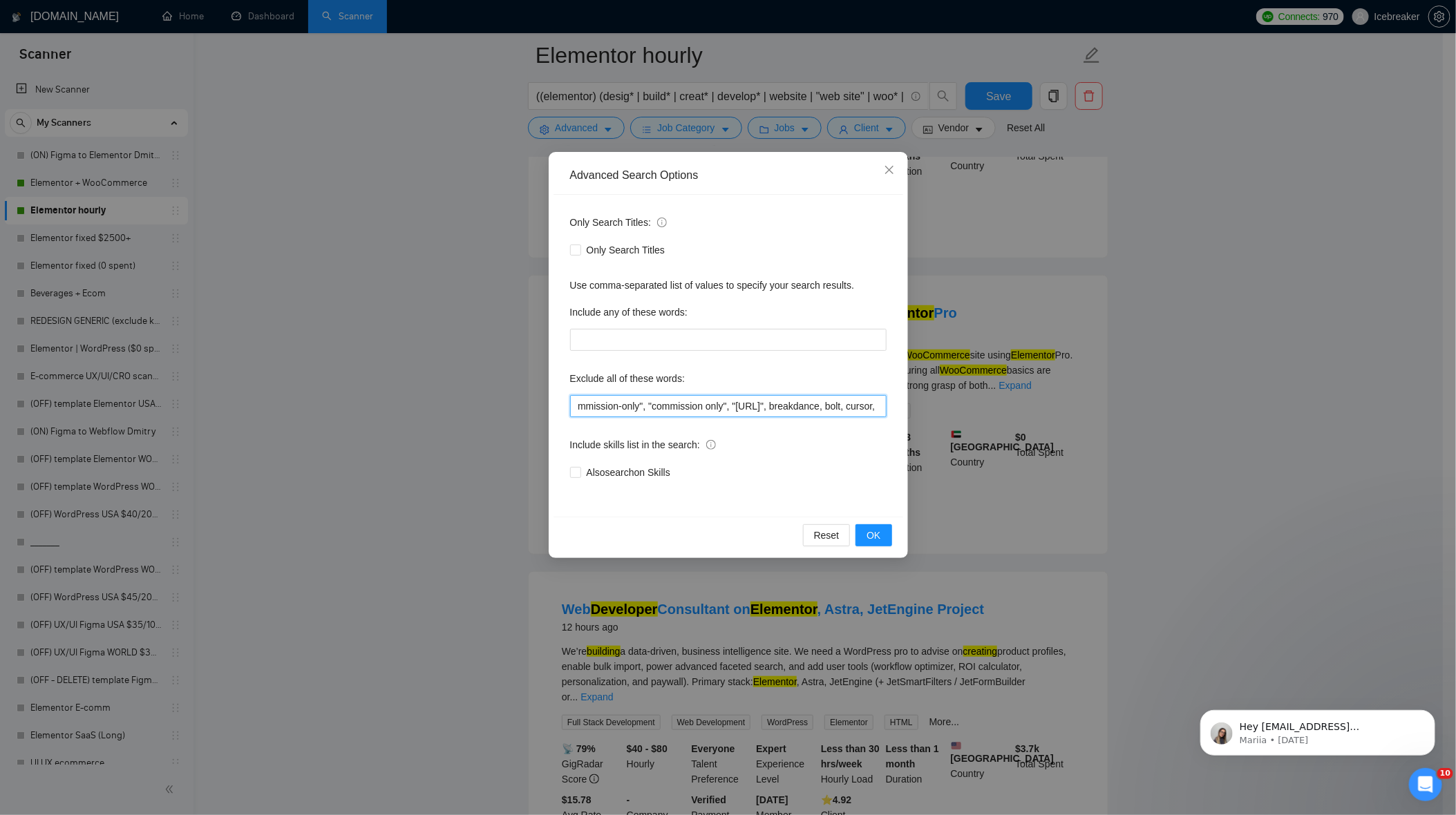
scroll to position [0, 1221]
drag, startPoint x: 679, startPoint y: 399, endPoint x: 1009, endPoint y: 428, distance: 331.3
click at [1009, 428] on div "Advanced Search Options Only Search Titles: Only Search Titles Use comma-separa…" at bounding box center [728, 407] width 1456 height 815
